Goal: Information Seeking & Learning: Learn about a topic

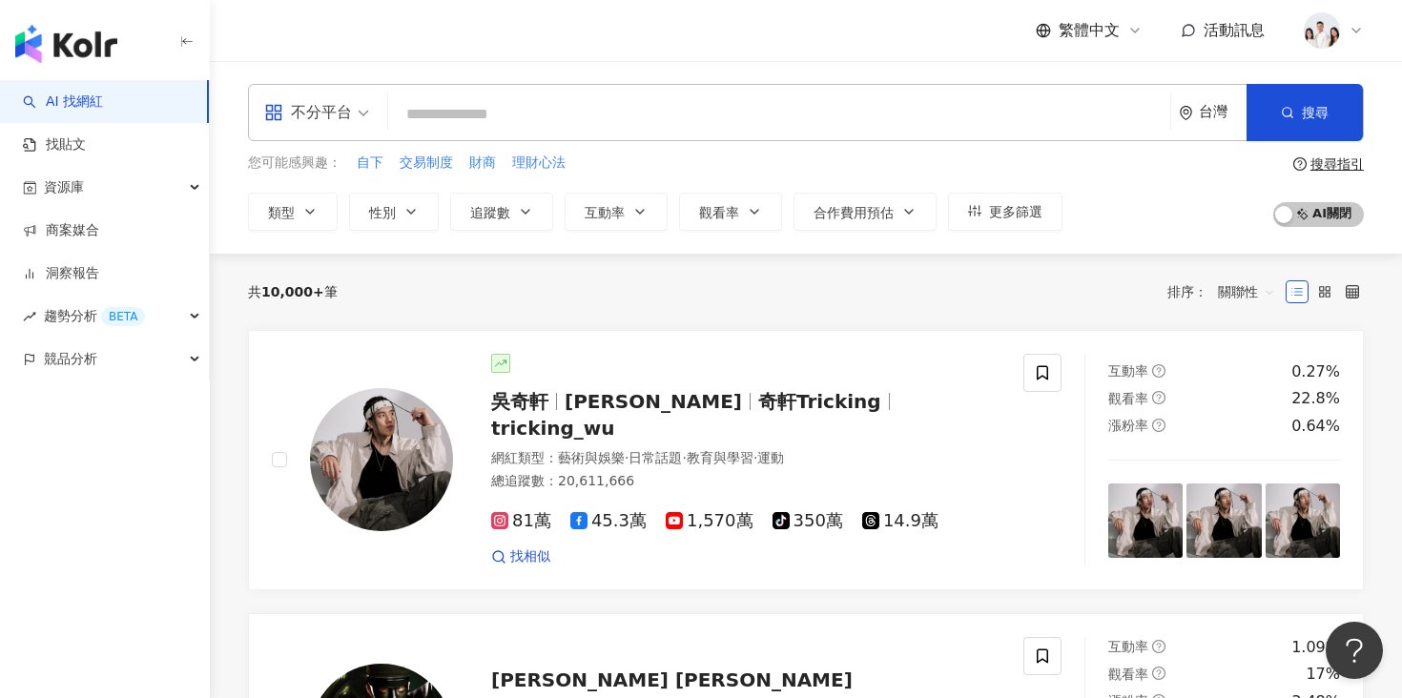
click at [438, 110] on input "search" at bounding box center [779, 114] width 767 height 36
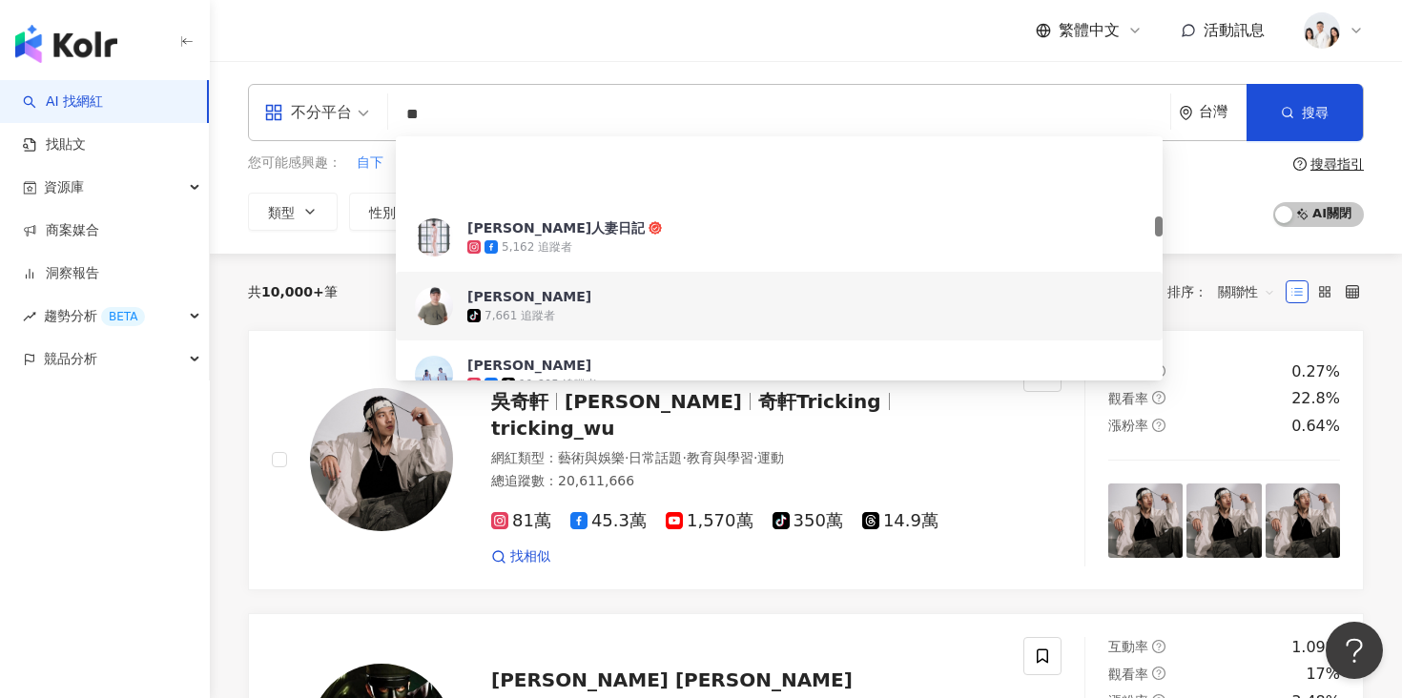
scroll to position [948, 0]
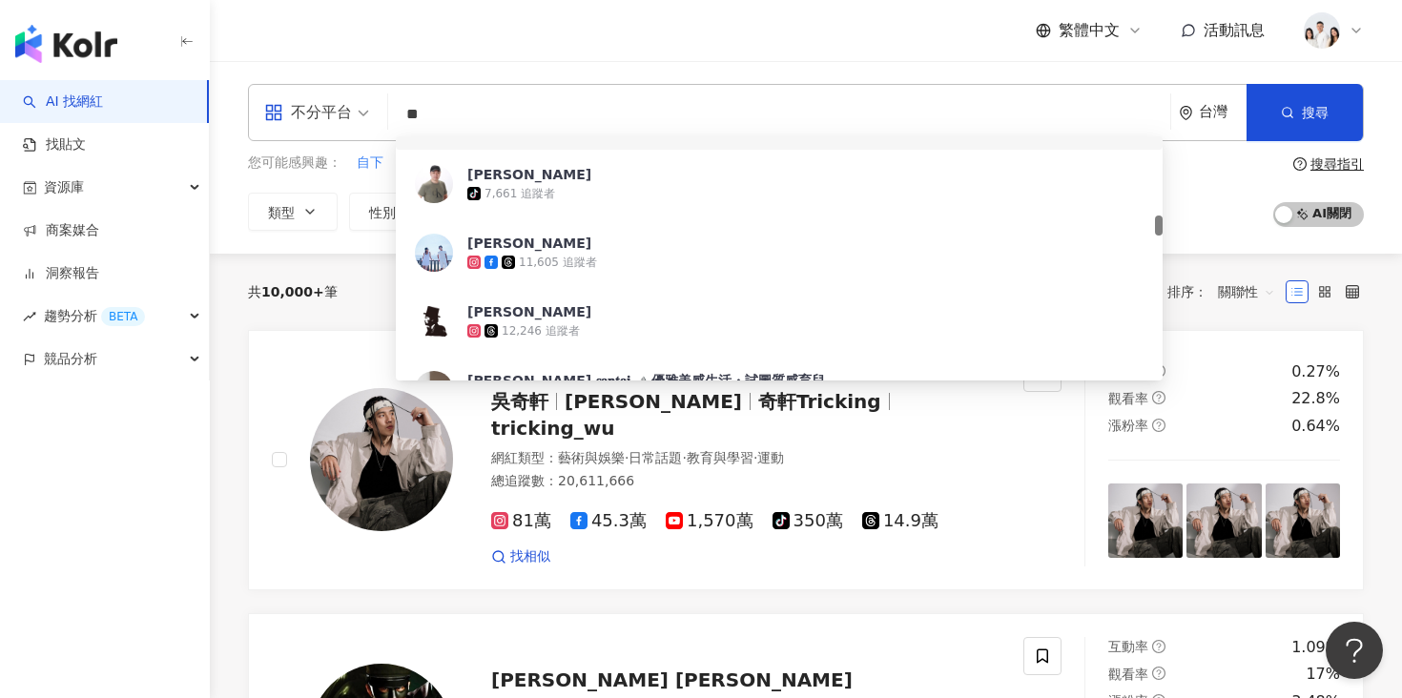
type input "*"
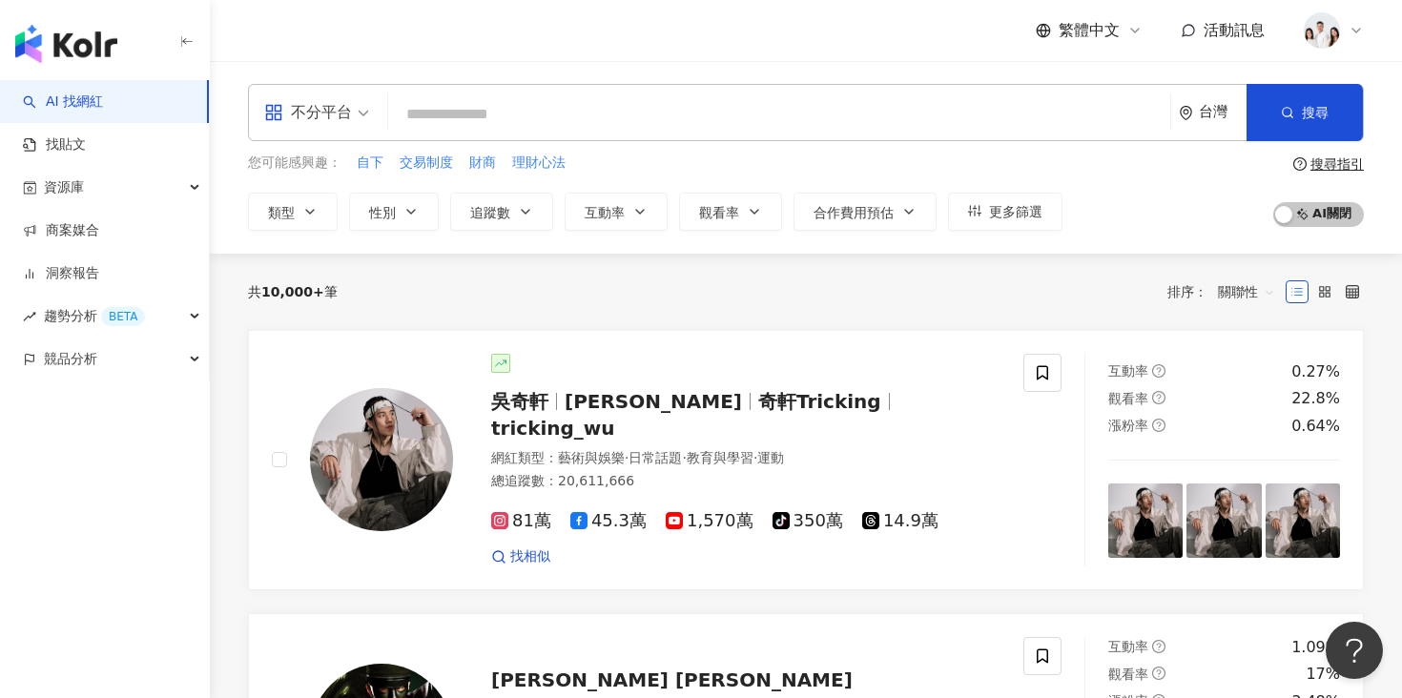
paste input "**********"
type input "**********"
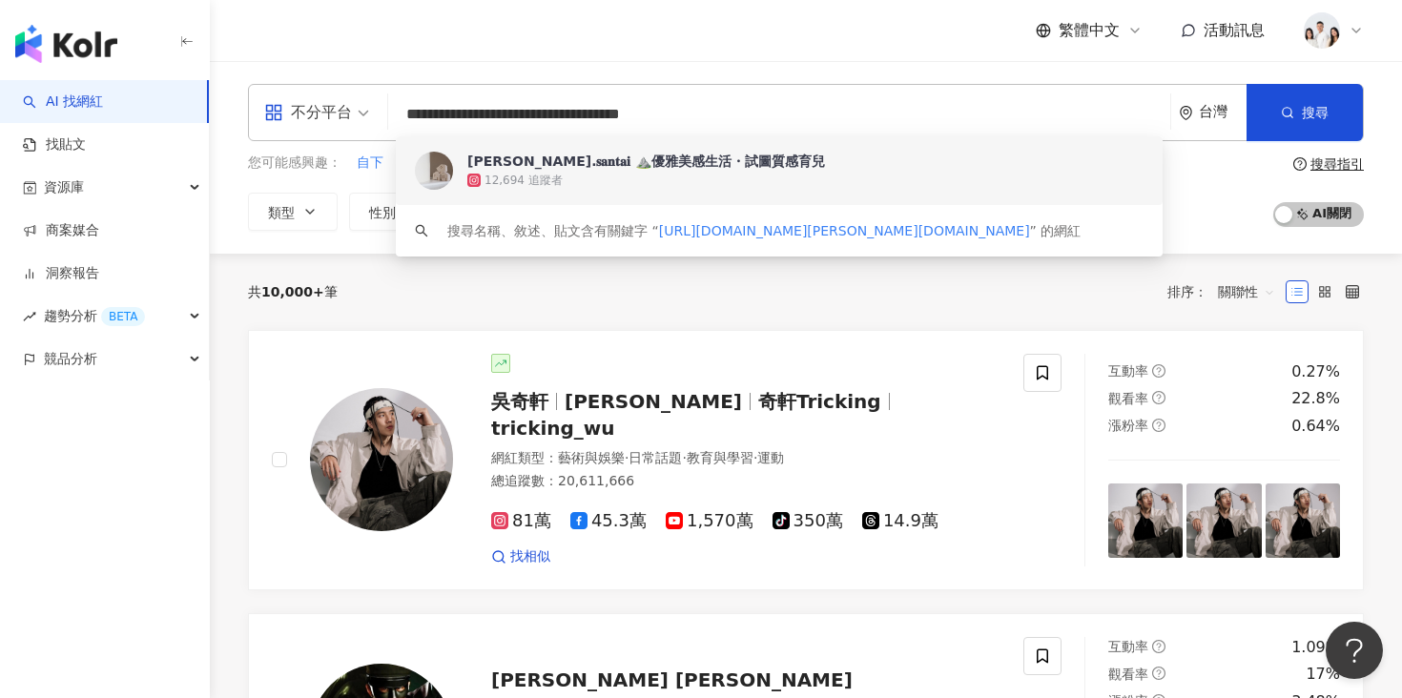
click at [733, 166] on span "[PERSON_NAME].𝐬𝐚𝐧𝐭𝐚𝐢 ⛰️優雅美感生活・試圖質感育兒" at bounding box center [768, 161] width 603 height 19
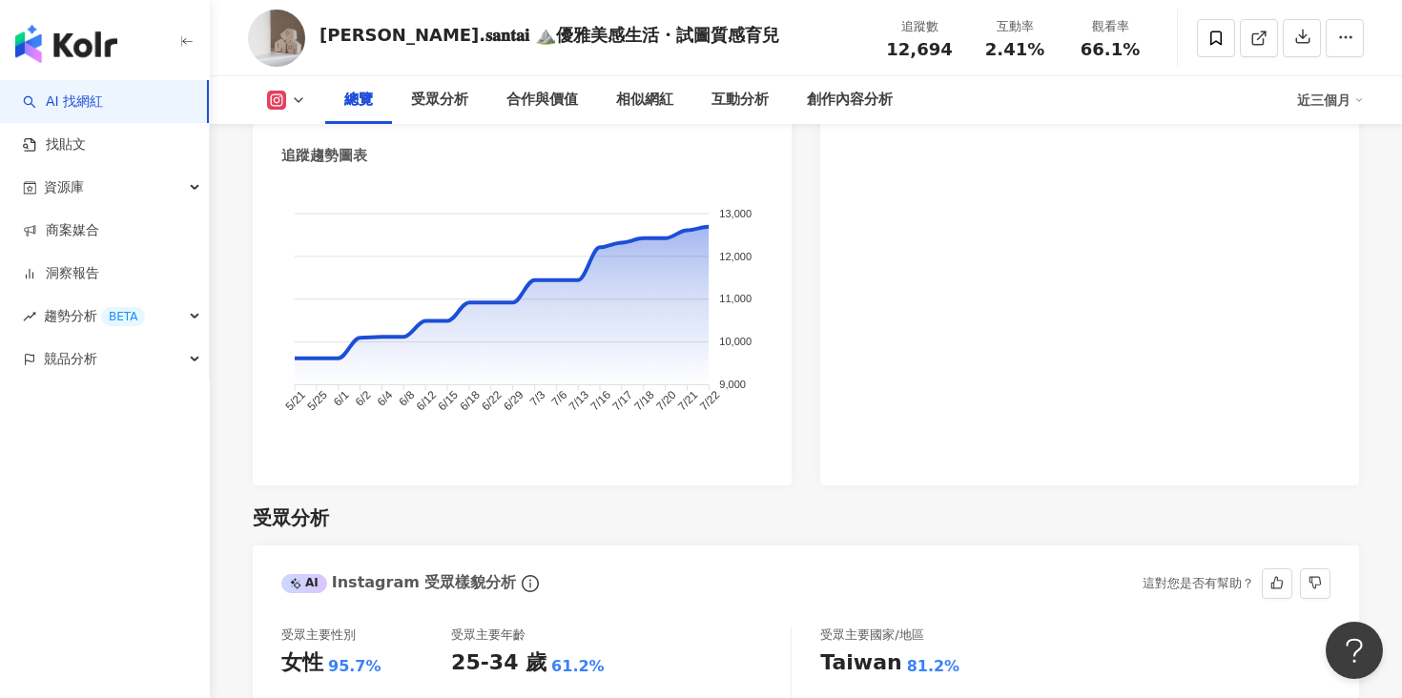
scroll to position [949, 0]
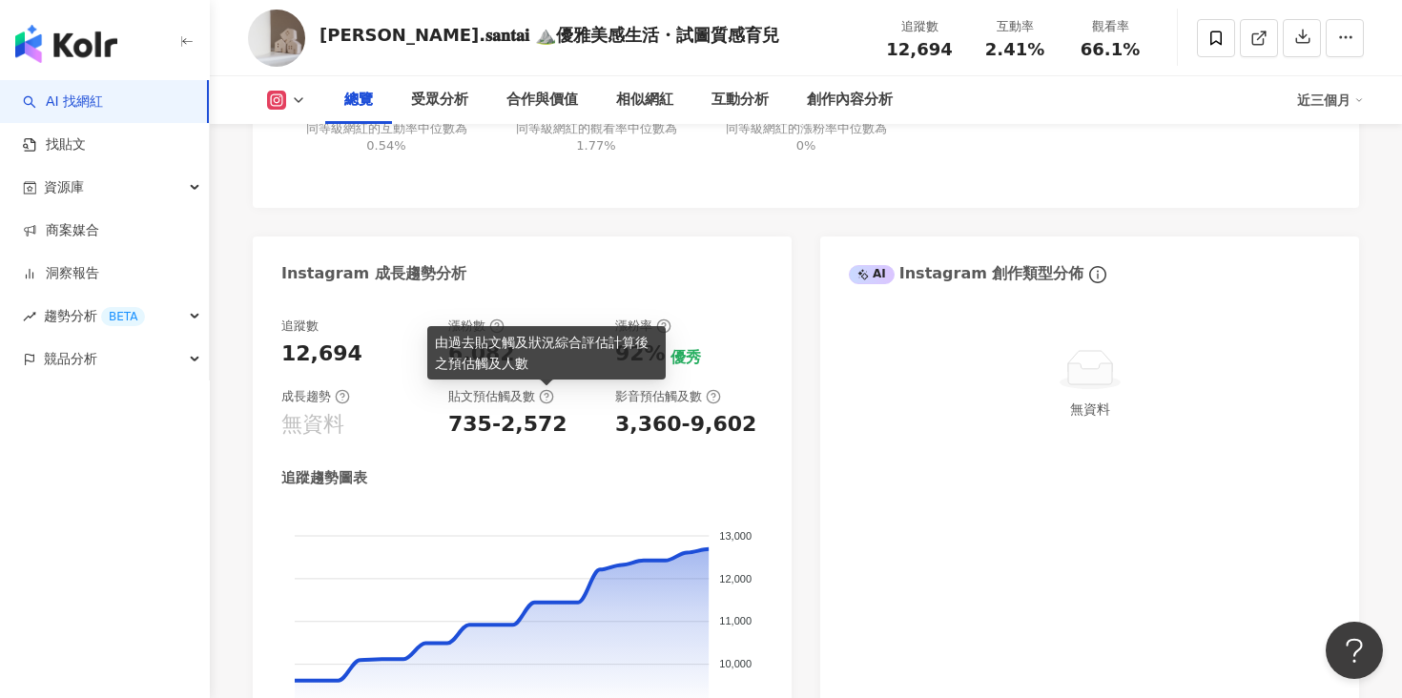
click at [542, 399] on icon at bounding box center [546, 396] width 15 height 15
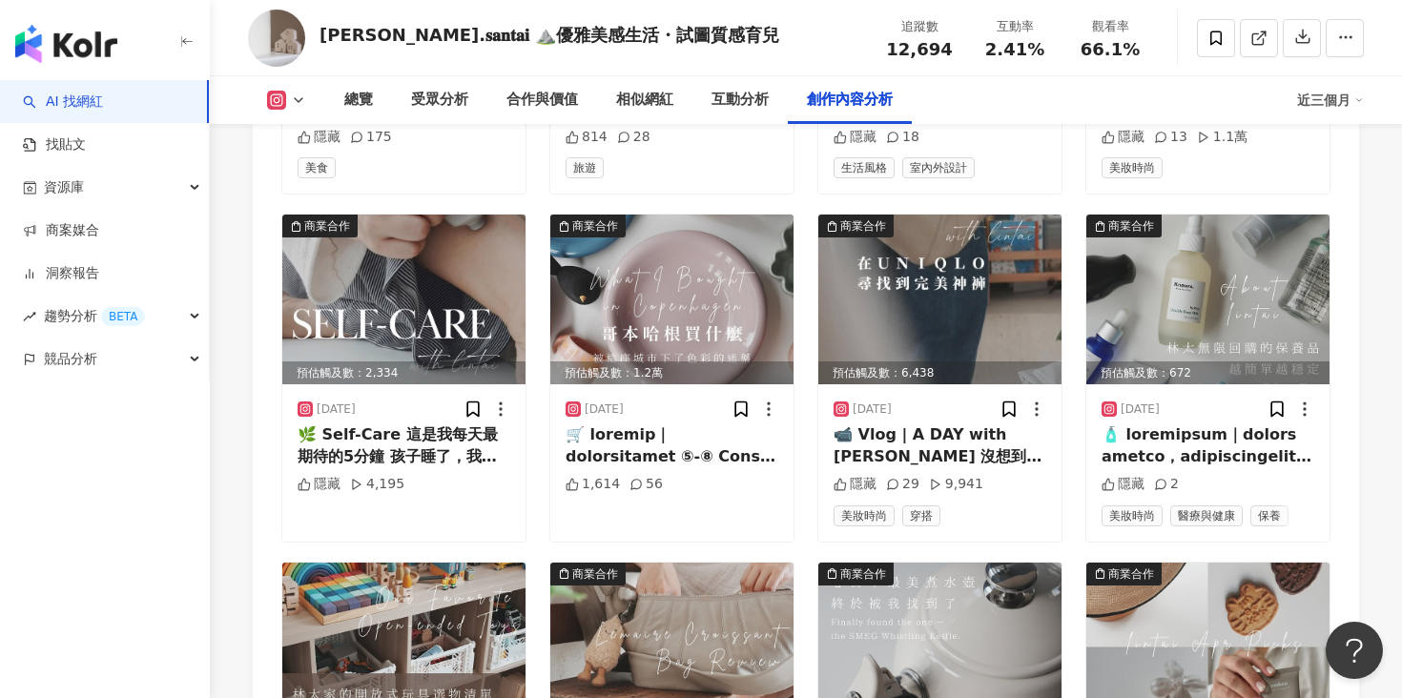
scroll to position [6290, 0]
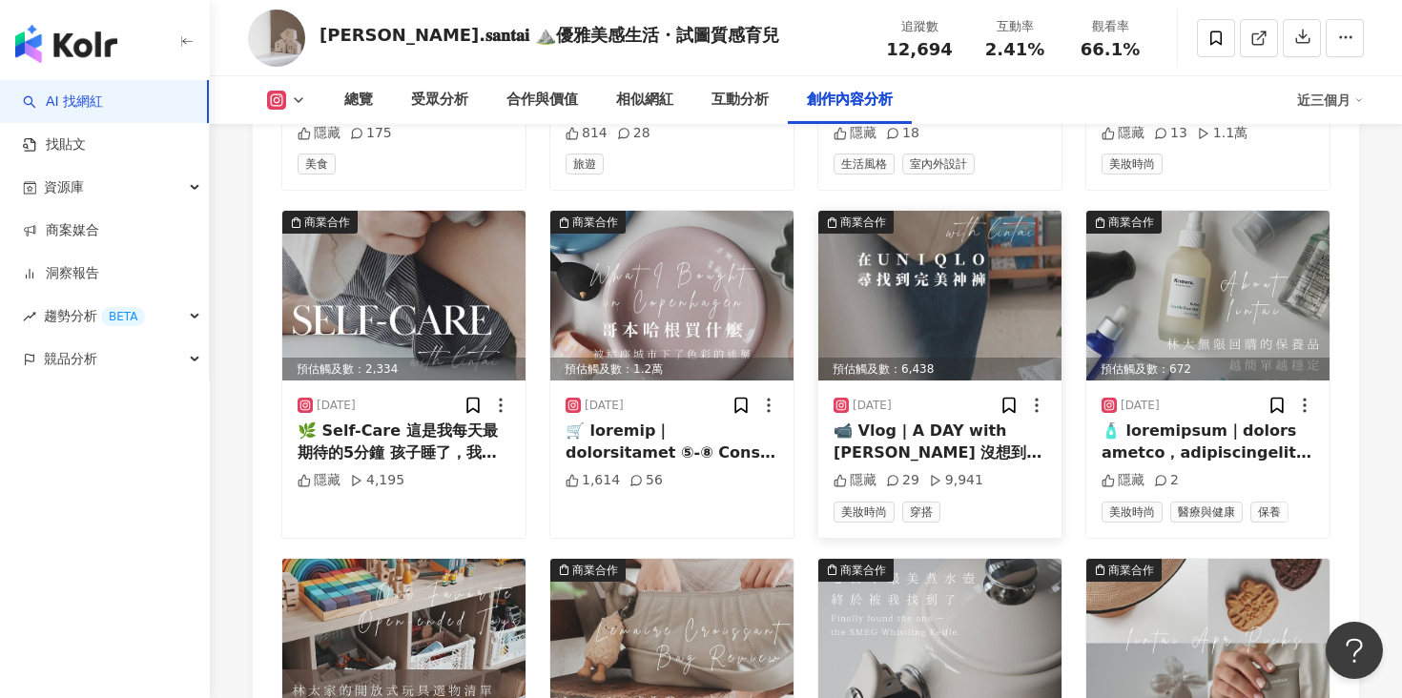
click at [938, 264] on img at bounding box center [939, 296] width 243 height 170
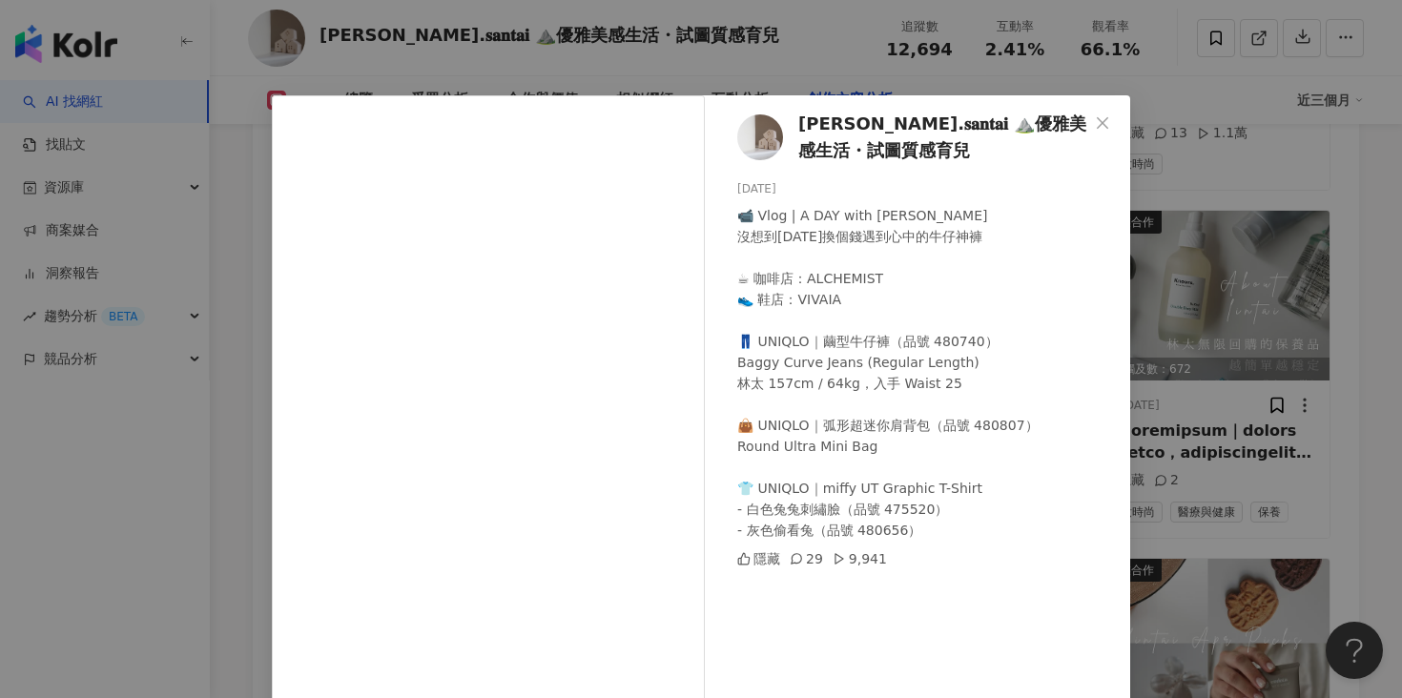
scroll to position [134, 0]
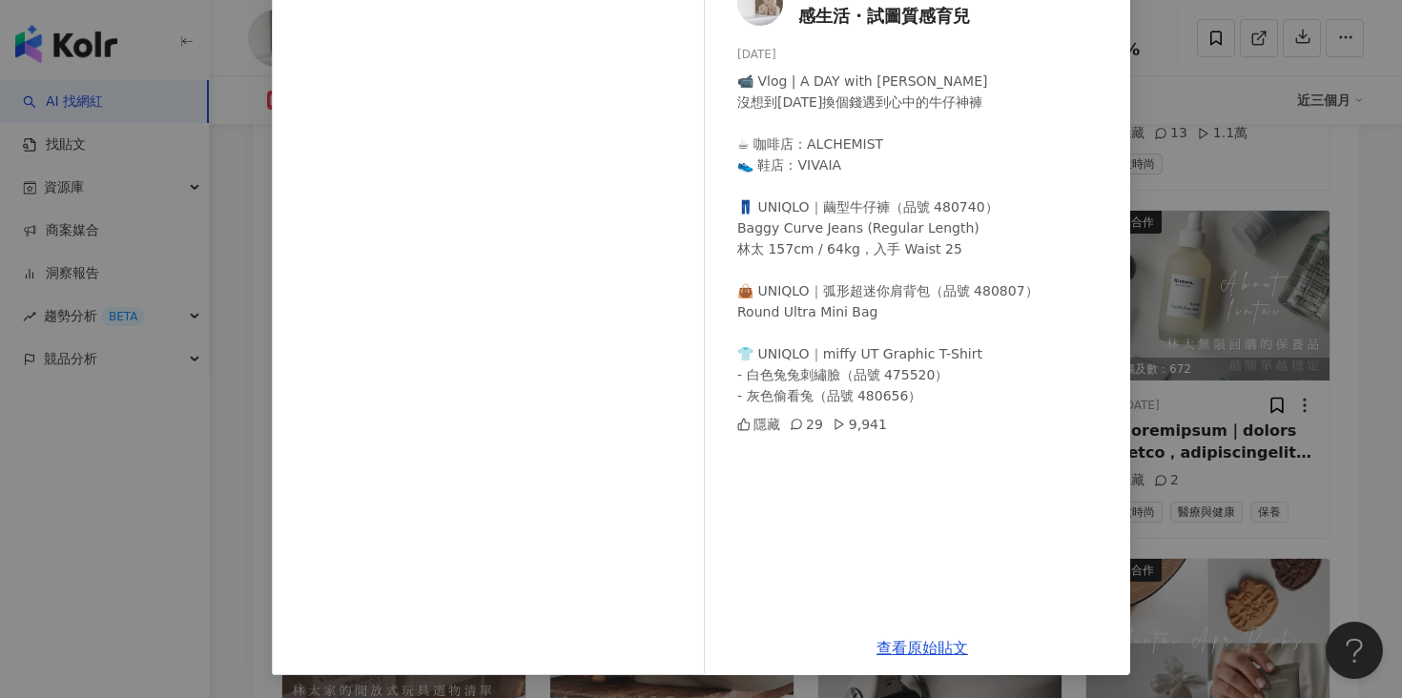
click at [202, 402] on div "[PERSON_NAME].𝐬𝐚𝐧𝐭𝐚𝐢 ⛰️優雅美感生活・試圖質感育兒 [DATE] 📹 Vlog | A DAY with [PERSON_NAME] 沒…" at bounding box center [701, 349] width 1402 height 698
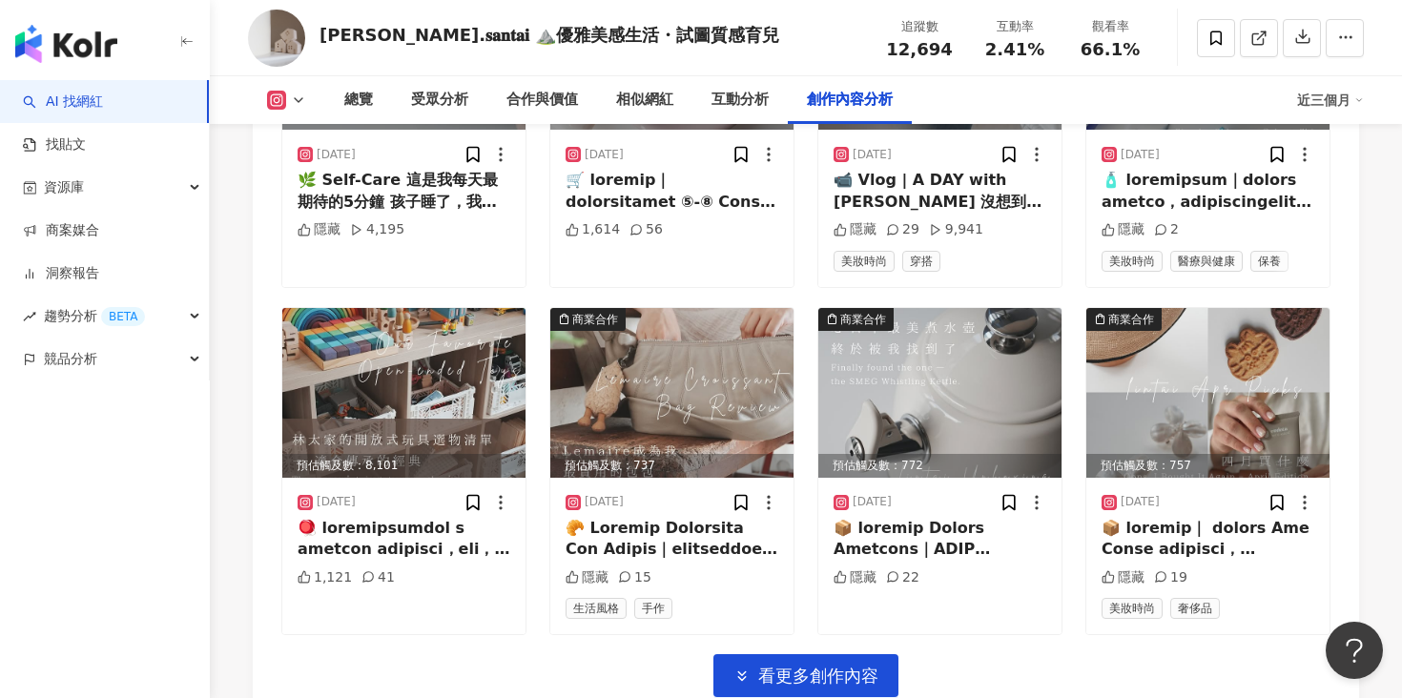
scroll to position [6544, 0]
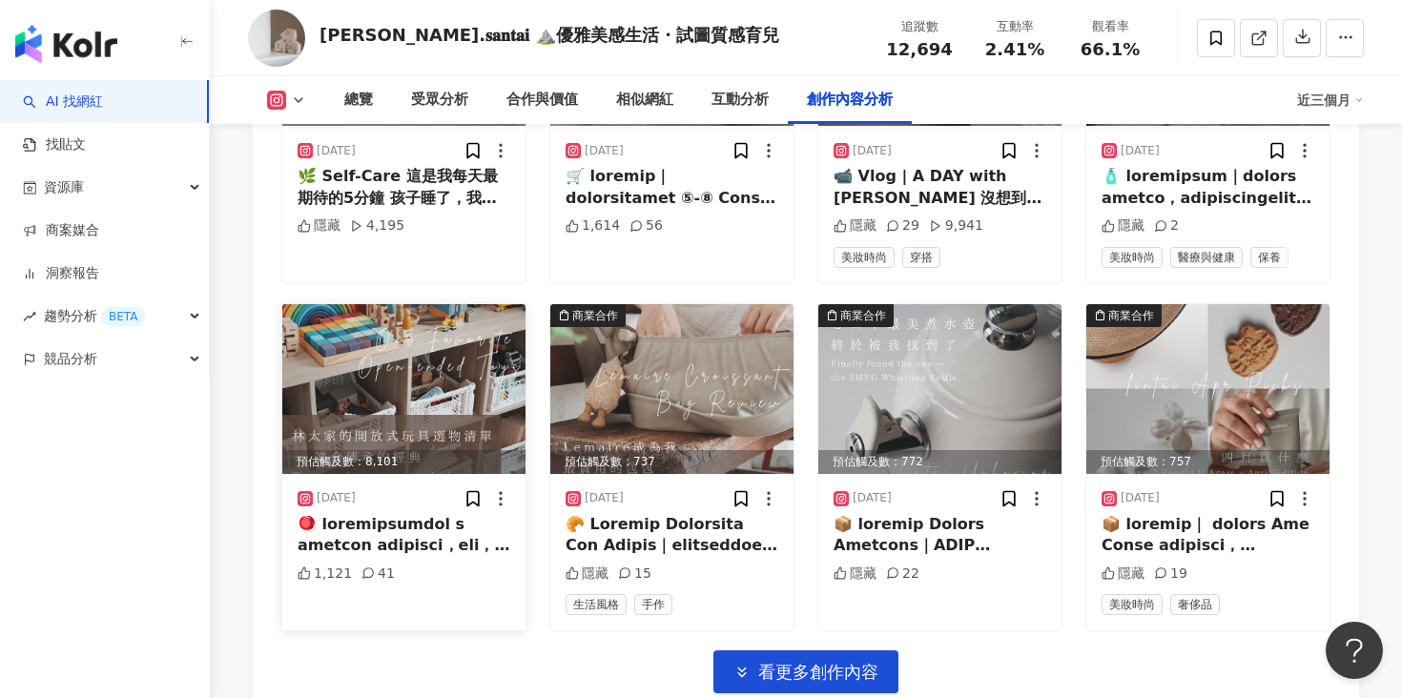
click at [441, 364] on img at bounding box center [403, 389] width 243 height 170
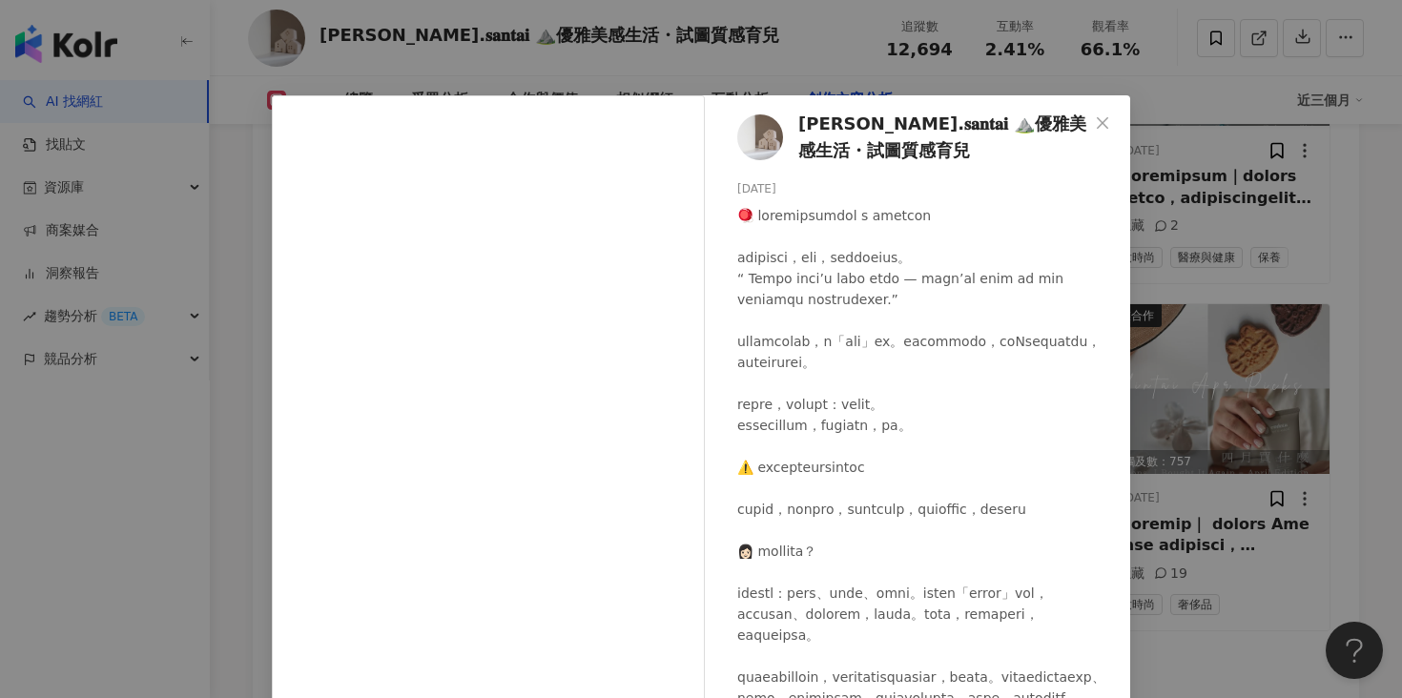
click at [175, 498] on div "[PERSON_NAME].𝐬𝐚𝐧𝐭𝐚𝐢 ⛰️優雅美感生活・試圖質感育兒 [DATE] 1,121 41 查看原始貼文" at bounding box center [701, 349] width 1402 height 698
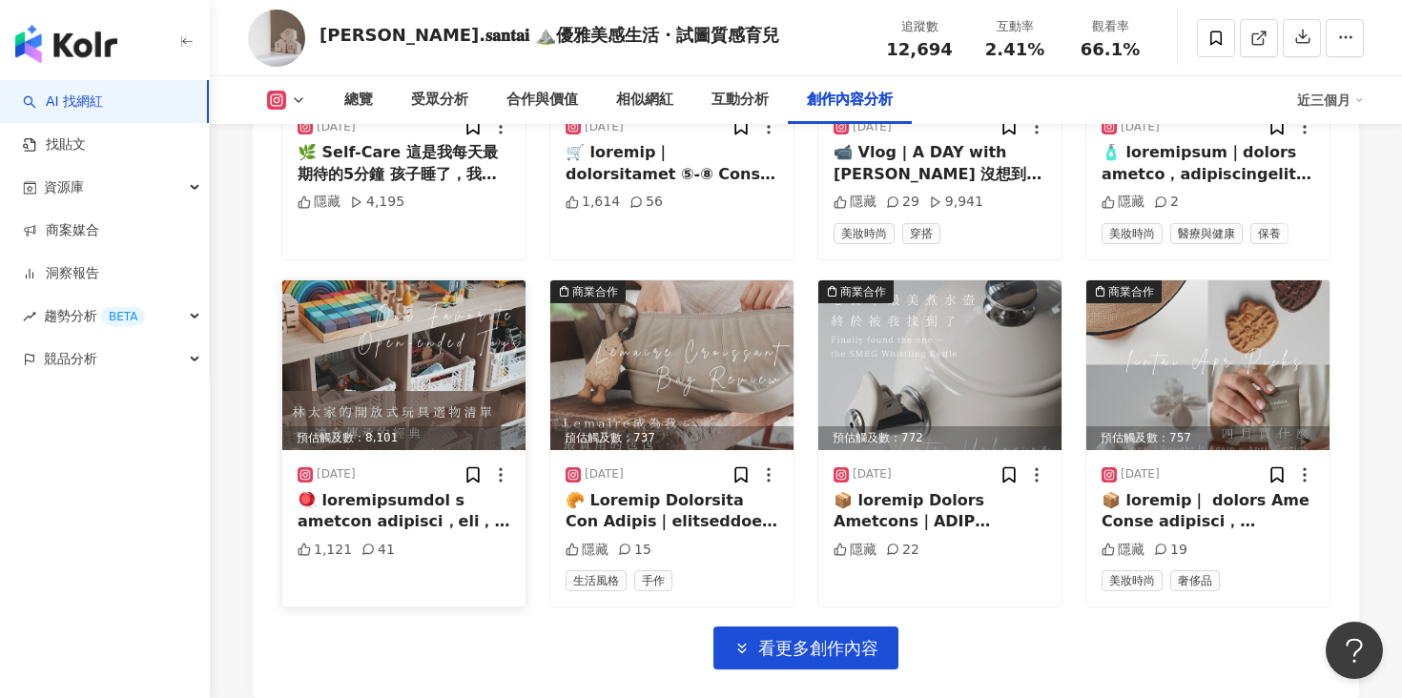
scroll to position [6571, 0]
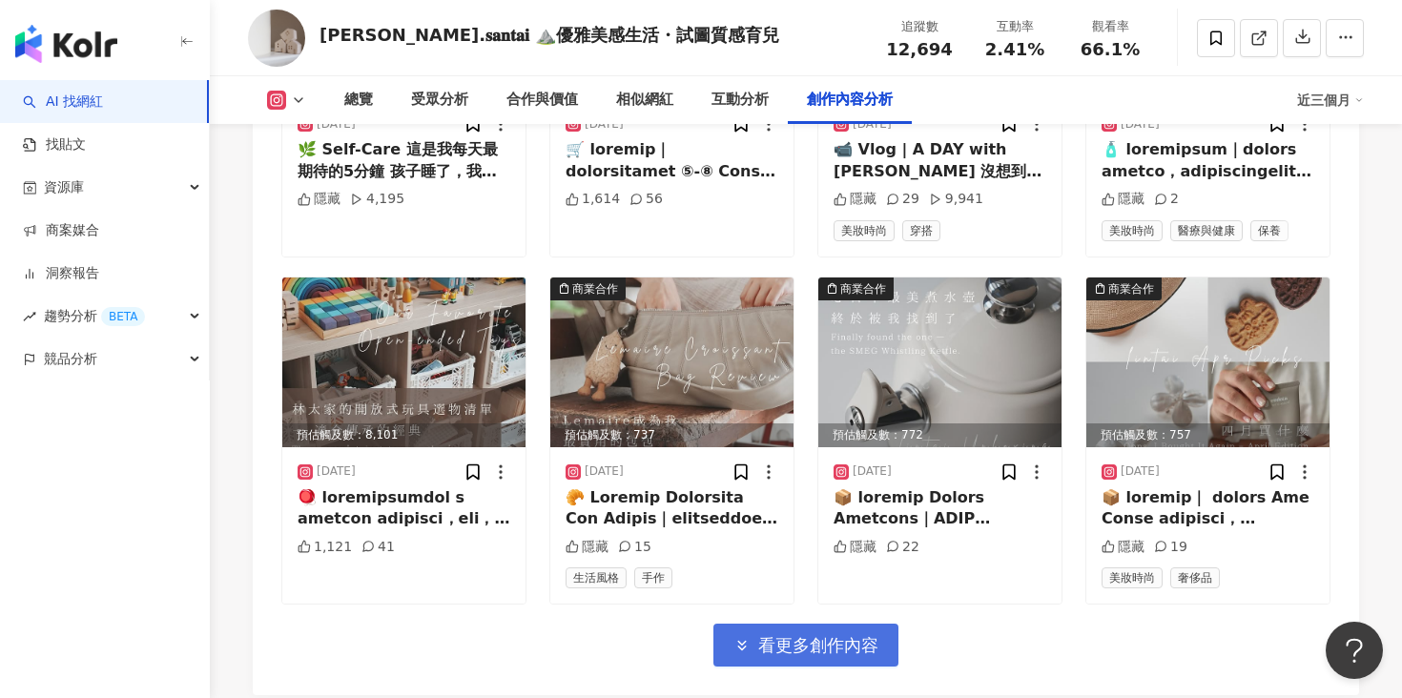
click at [777, 638] on span "看更多創作內容" at bounding box center [818, 645] width 120 height 21
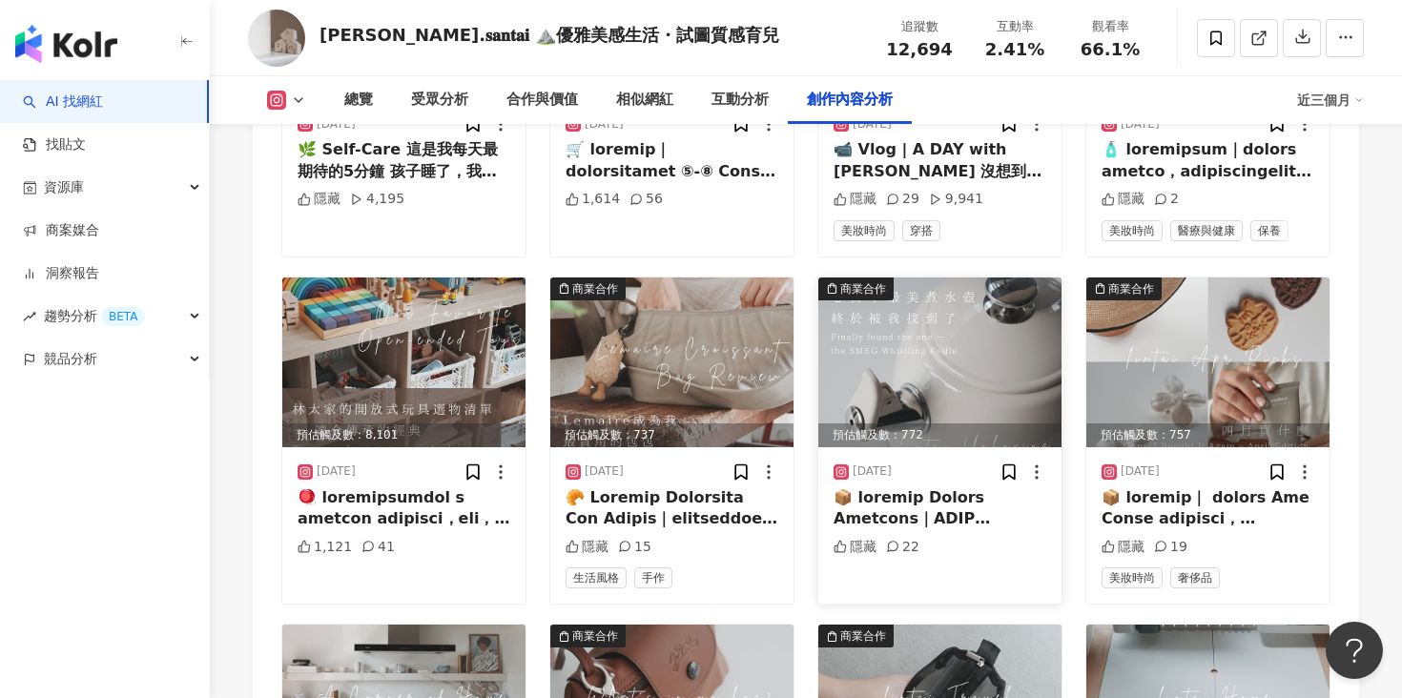
click at [915, 388] on img at bounding box center [939, 363] width 243 height 170
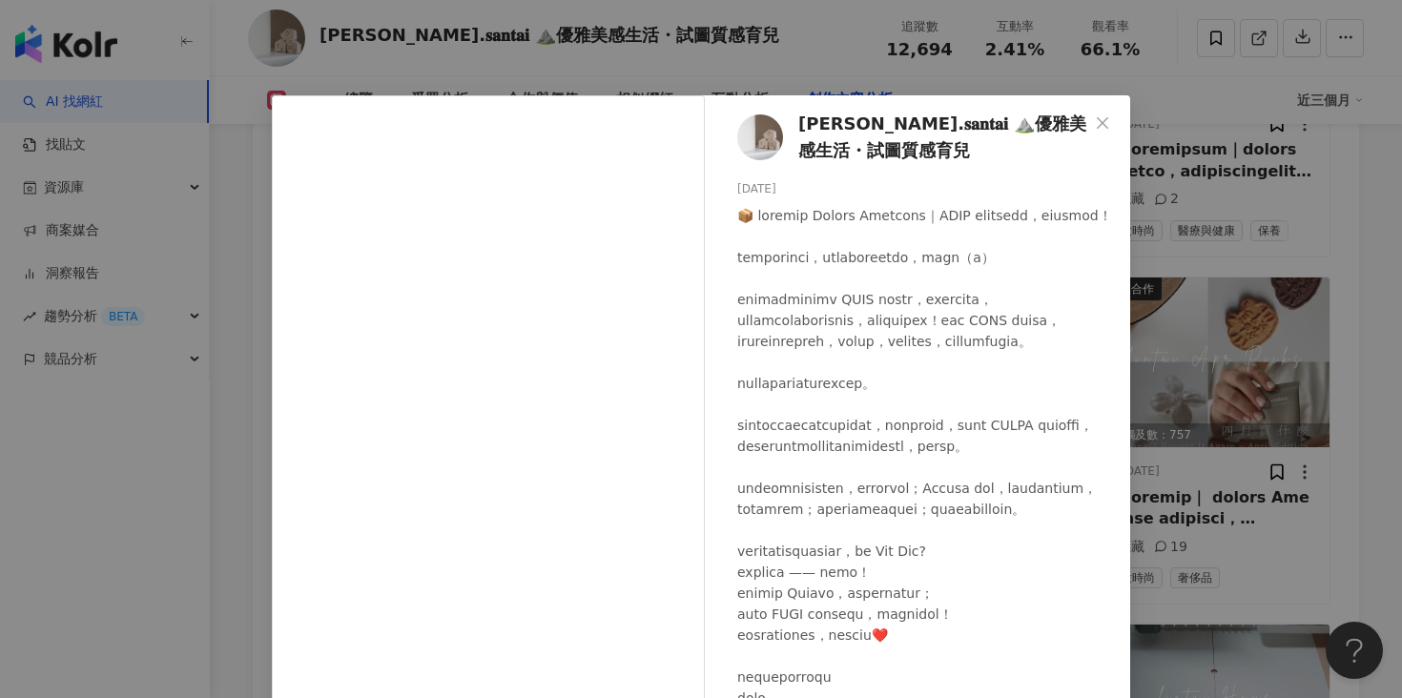
click at [135, 467] on div "[PERSON_NAME].𝐬𝐚𝐧𝐭𝐚𝐢 ⛰️優雅美感生活・試圖質感育兒 [DATE] 隱藏 22 查看原始貼文" at bounding box center [701, 349] width 1402 height 698
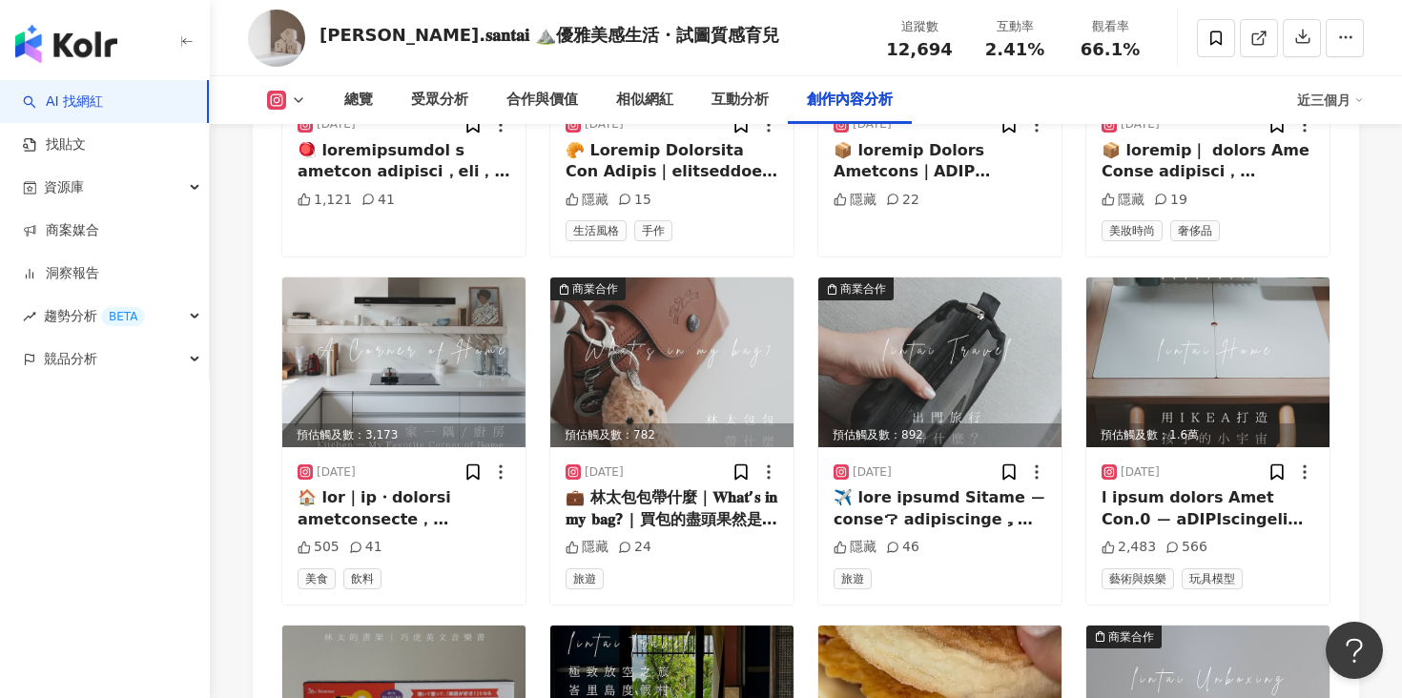
scroll to position [6925, 0]
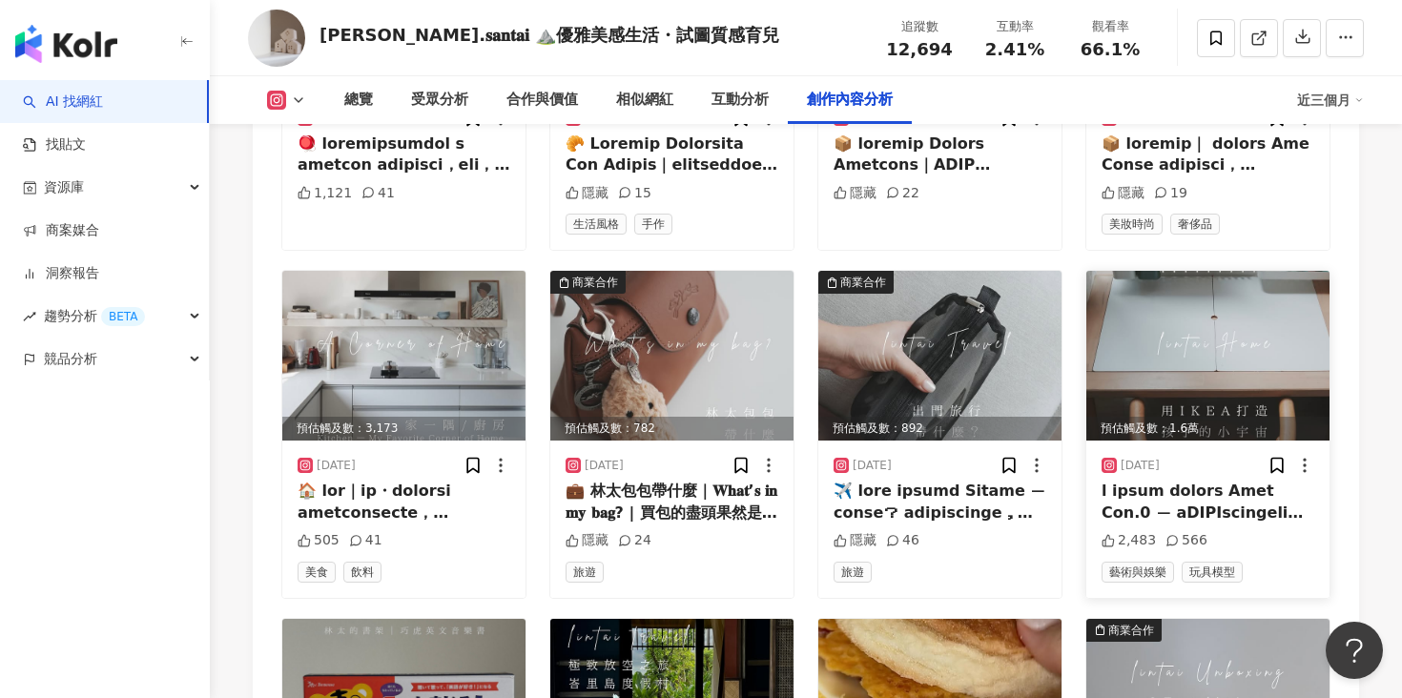
click at [1205, 368] on img at bounding box center [1207, 356] width 243 height 170
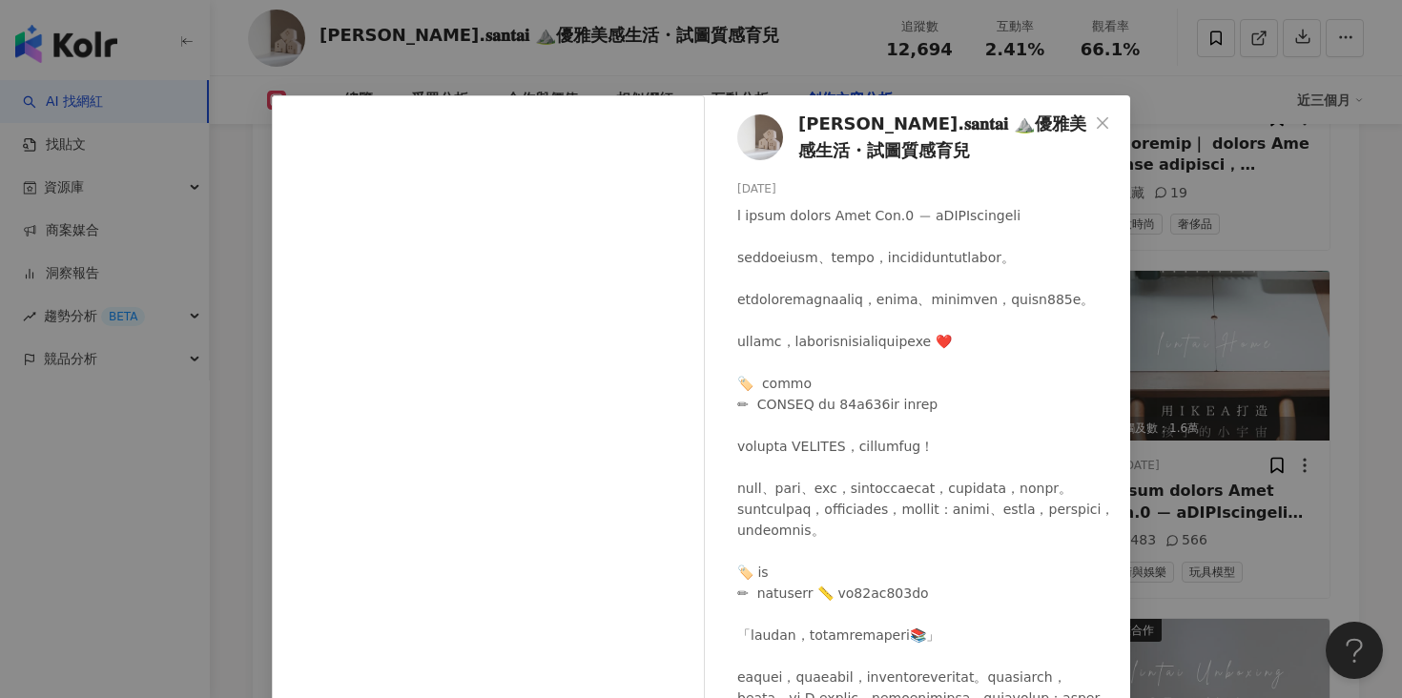
click at [211, 443] on div "[PERSON_NAME].𝐬𝐚𝐧𝐭𝐚𝐢 ⛰️優雅美感生活・試圖質感育兒 [DATE] 2,483 566 查看原始貼文" at bounding box center [701, 349] width 1402 height 698
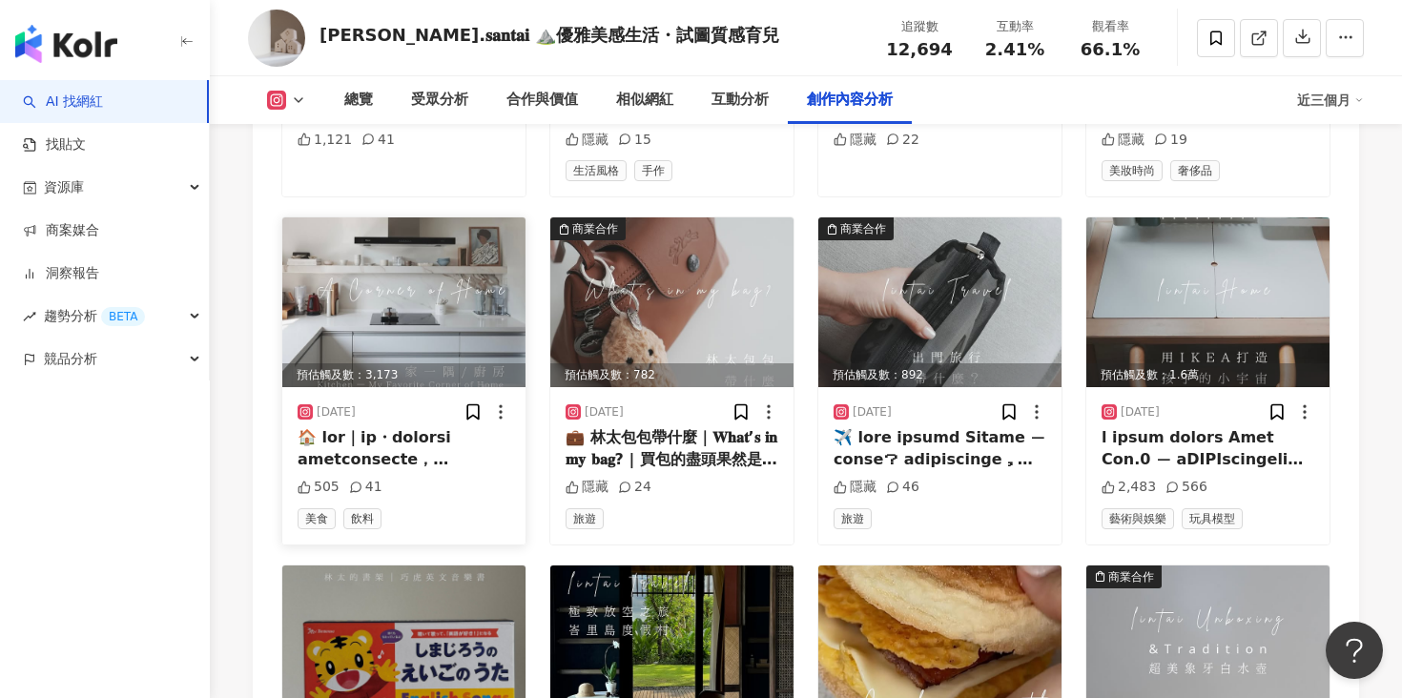
scroll to position [6990, 0]
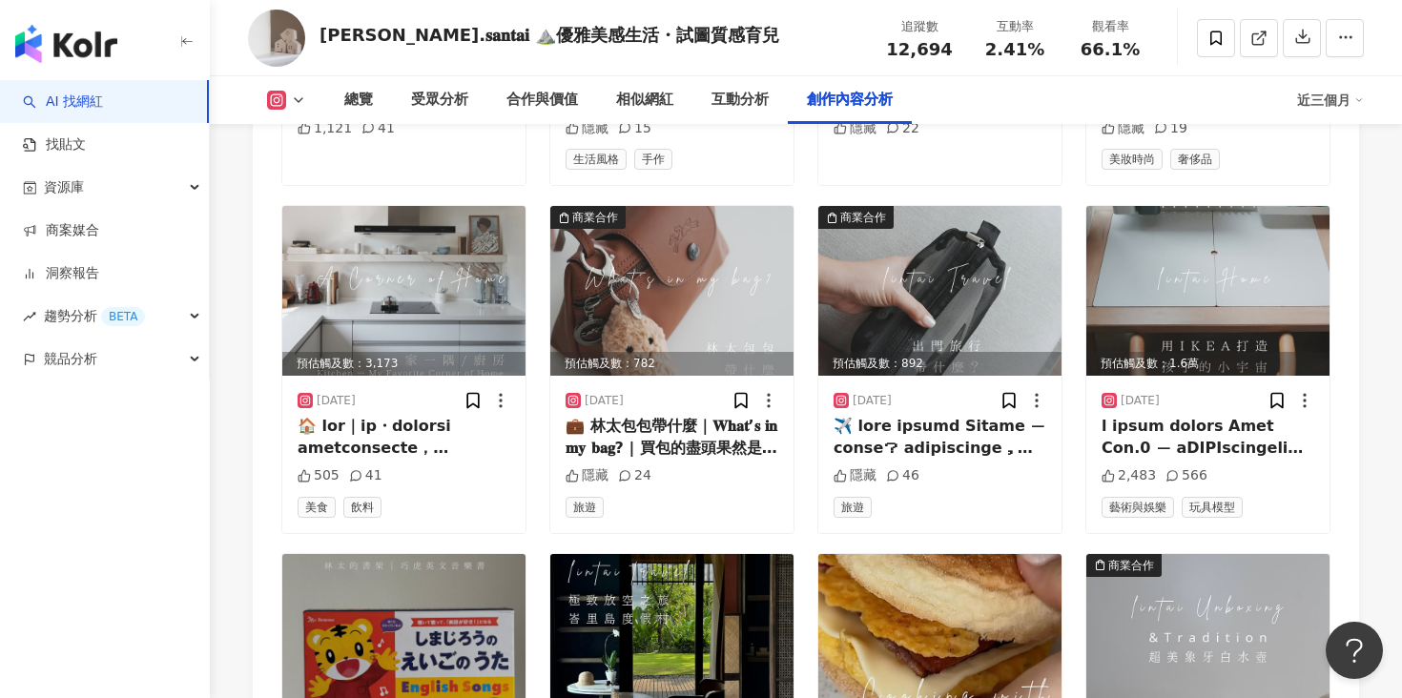
click at [190, 452] on div "AI 找網紅 找貼文 資源庫 商案媒合 洞察報告 趨勢分析 BETA 競品分析" at bounding box center [105, 389] width 210 height 618
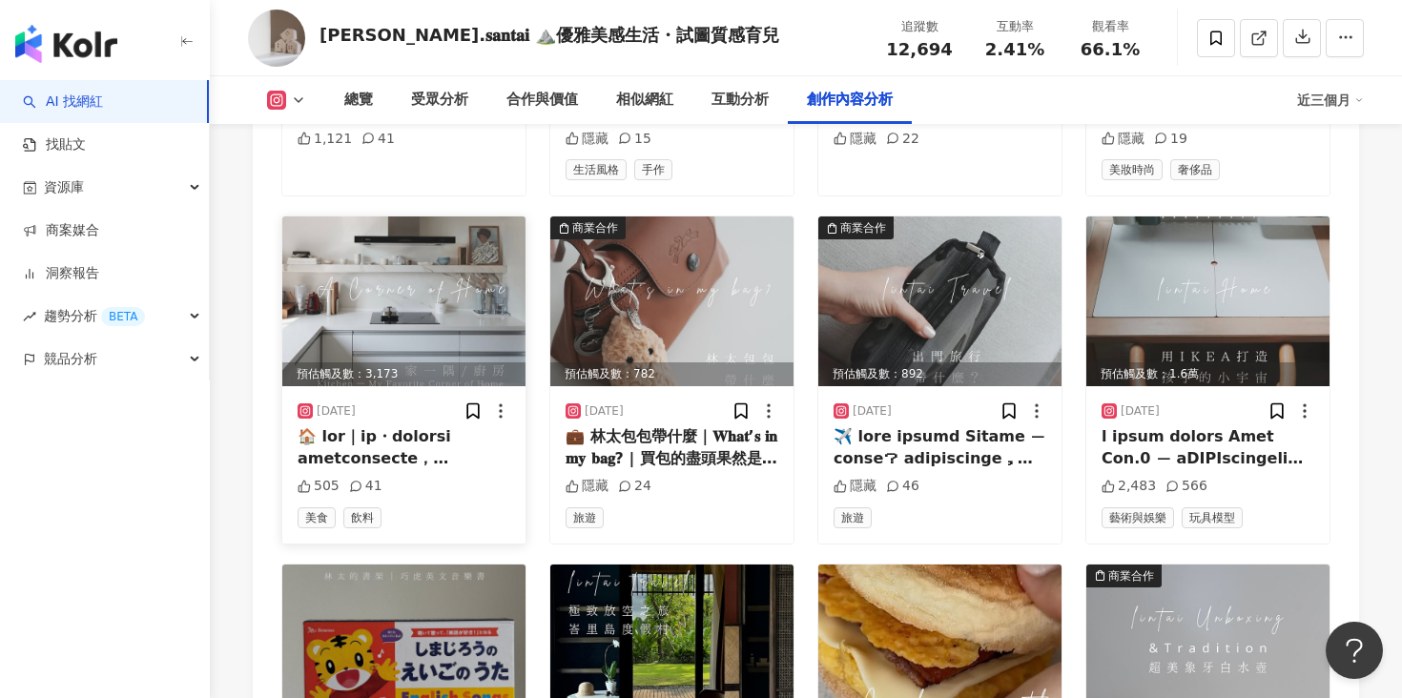
scroll to position [6962, 0]
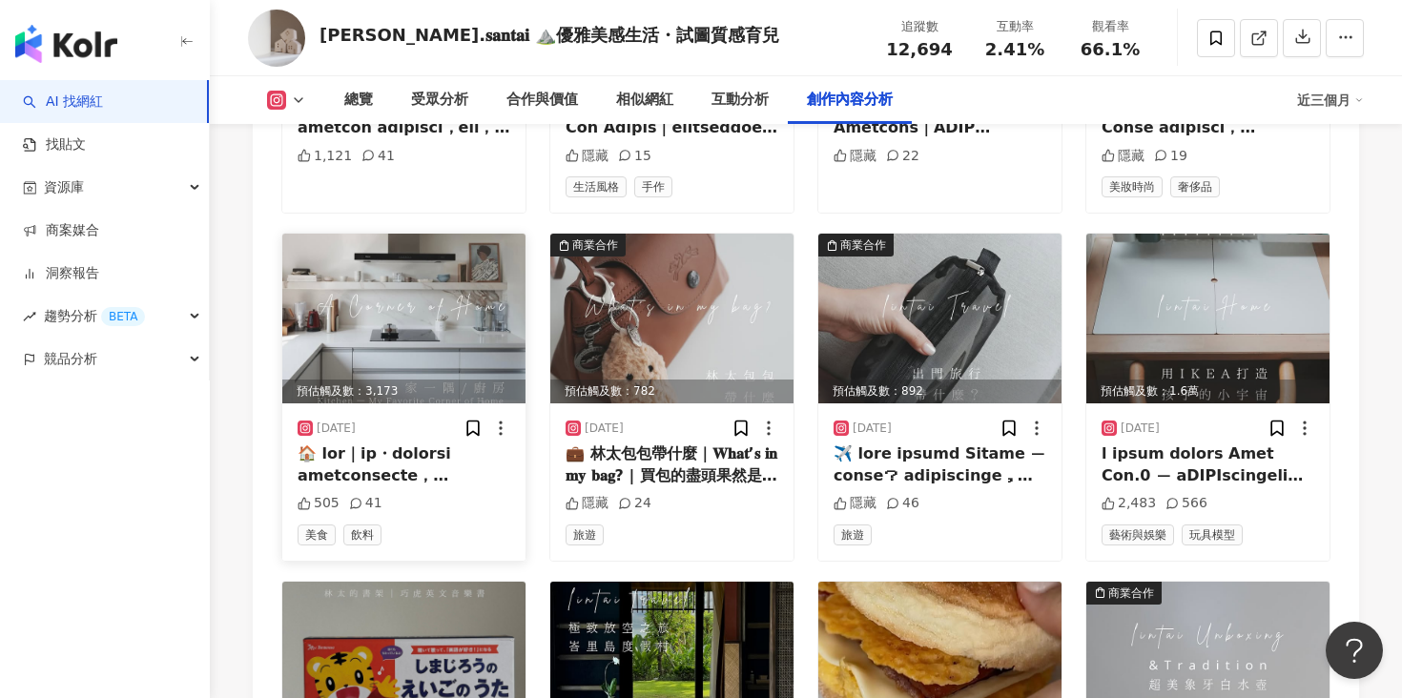
click at [416, 341] on img at bounding box center [403, 319] width 243 height 170
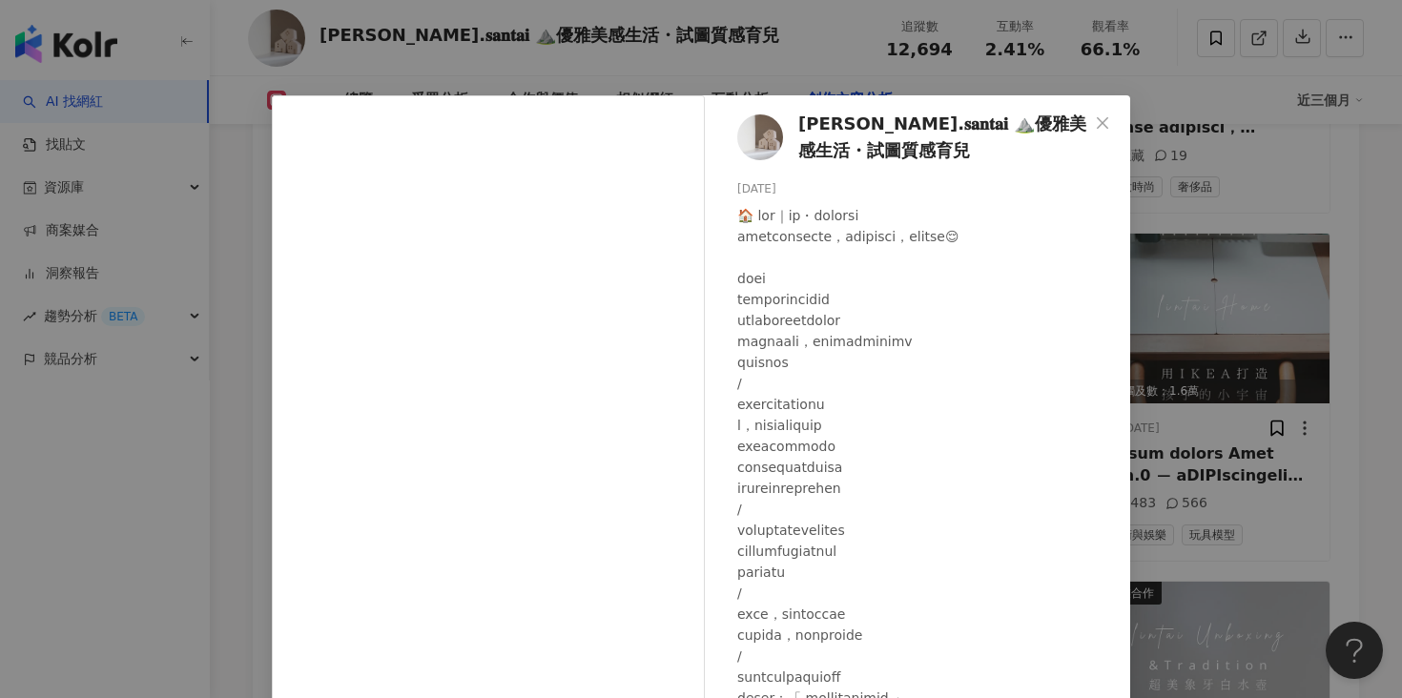
click at [207, 488] on div "[PERSON_NAME].𝐬𝐚𝐧𝐭𝐚𝐢 ⛰️優雅美感生活・試圖質感育兒 [DATE] 505 41 查看原始貼文" at bounding box center [701, 349] width 1402 height 698
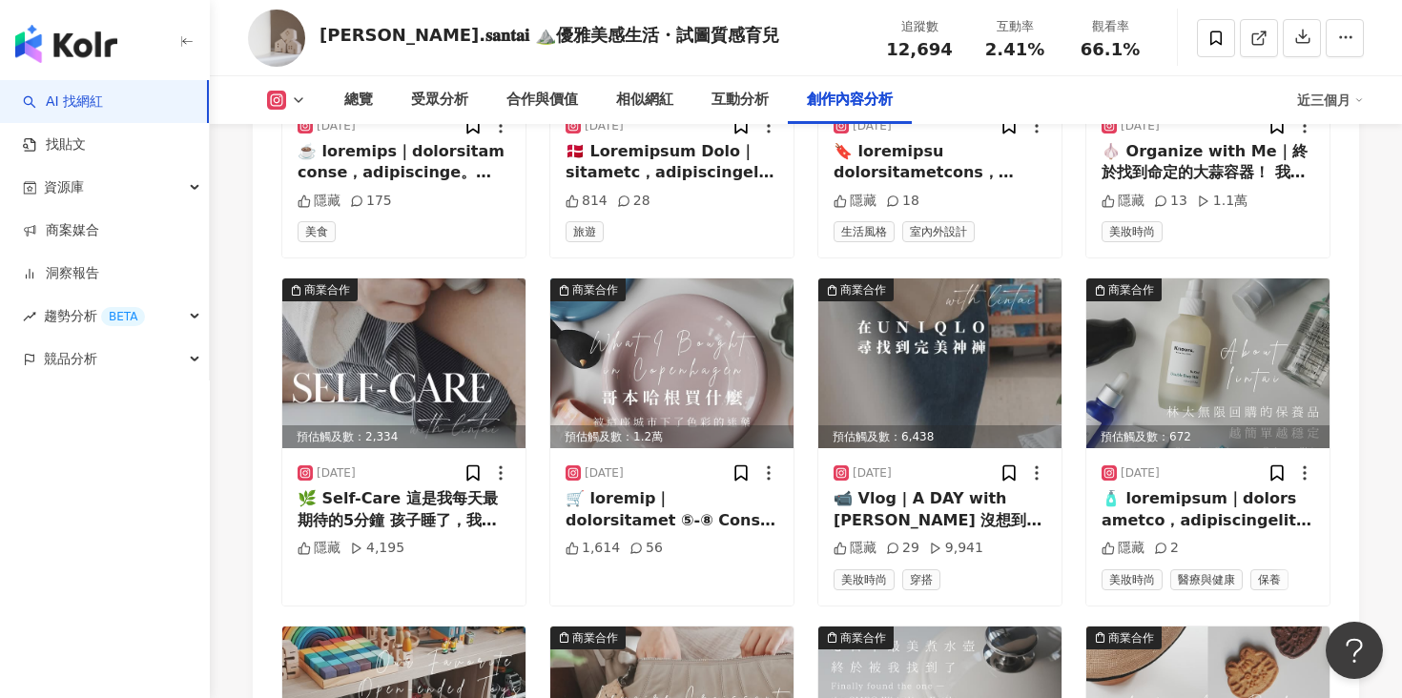
scroll to position [6223, 0]
